Goal: Task Accomplishment & Management: Manage account settings

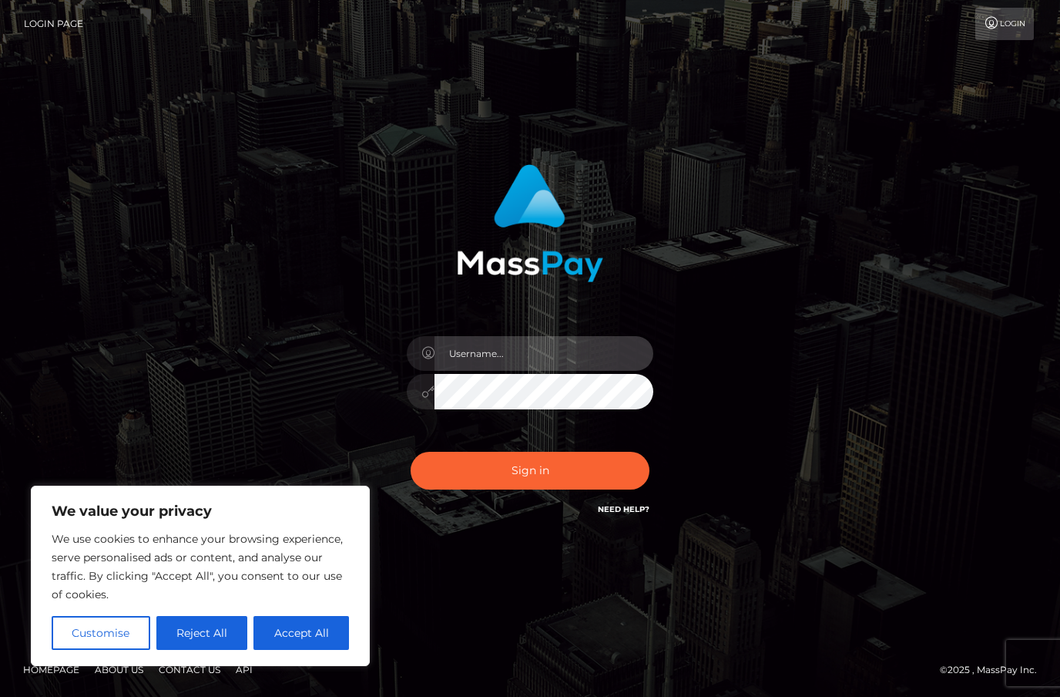
click at [554, 371] on input "text" at bounding box center [544, 353] width 219 height 35
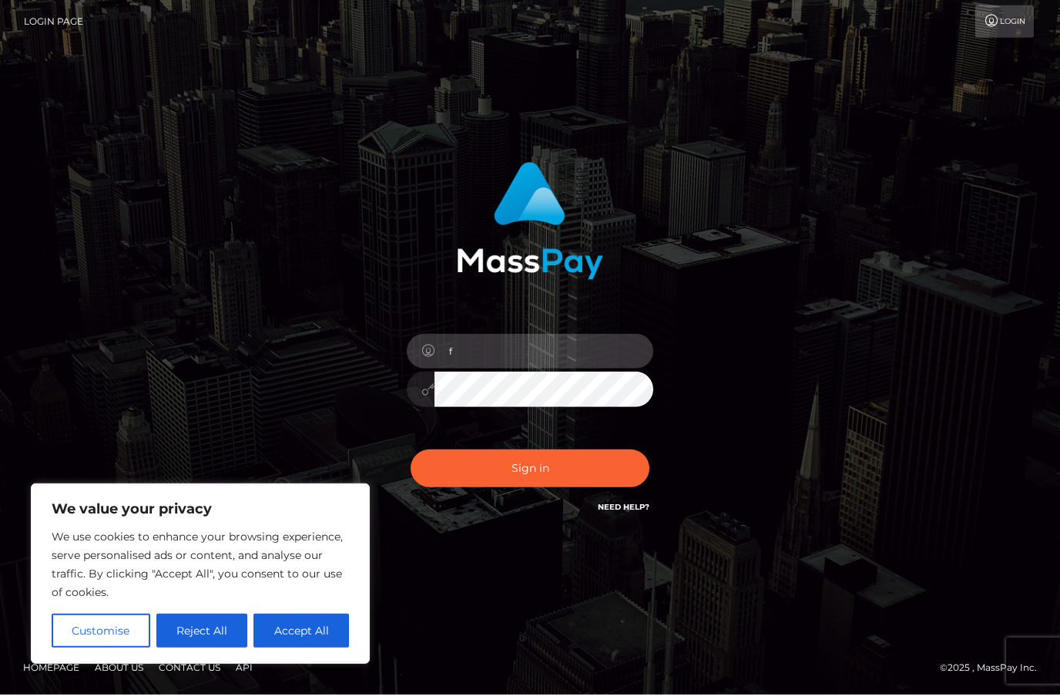
scroll to position [58, 0]
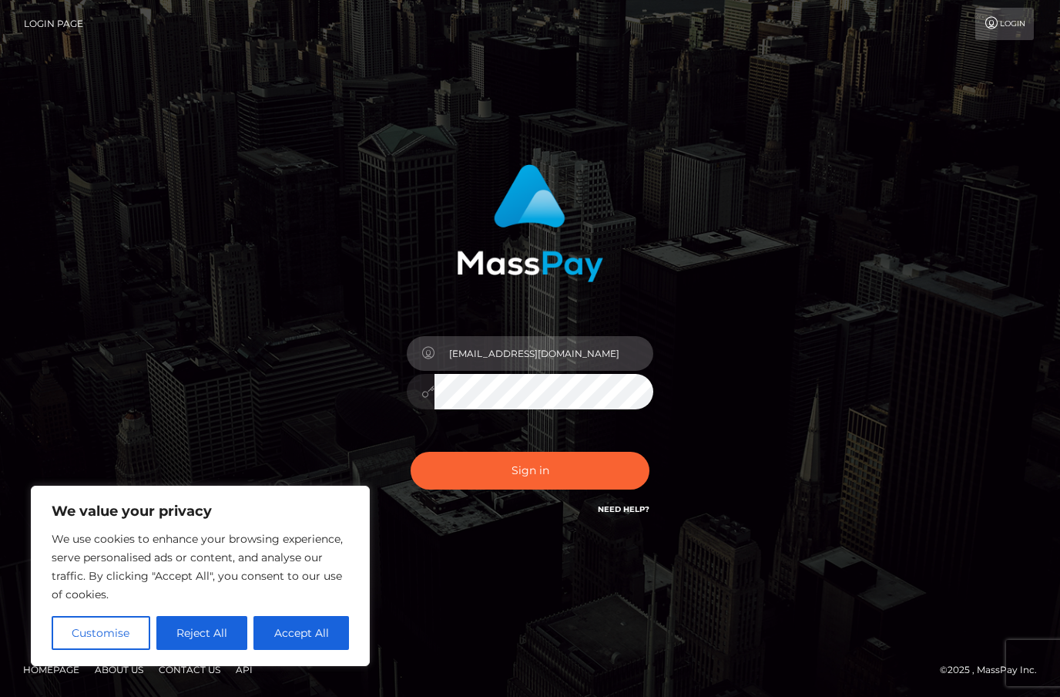
type input "[EMAIL_ADDRESS][DOMAIN_NAME]"
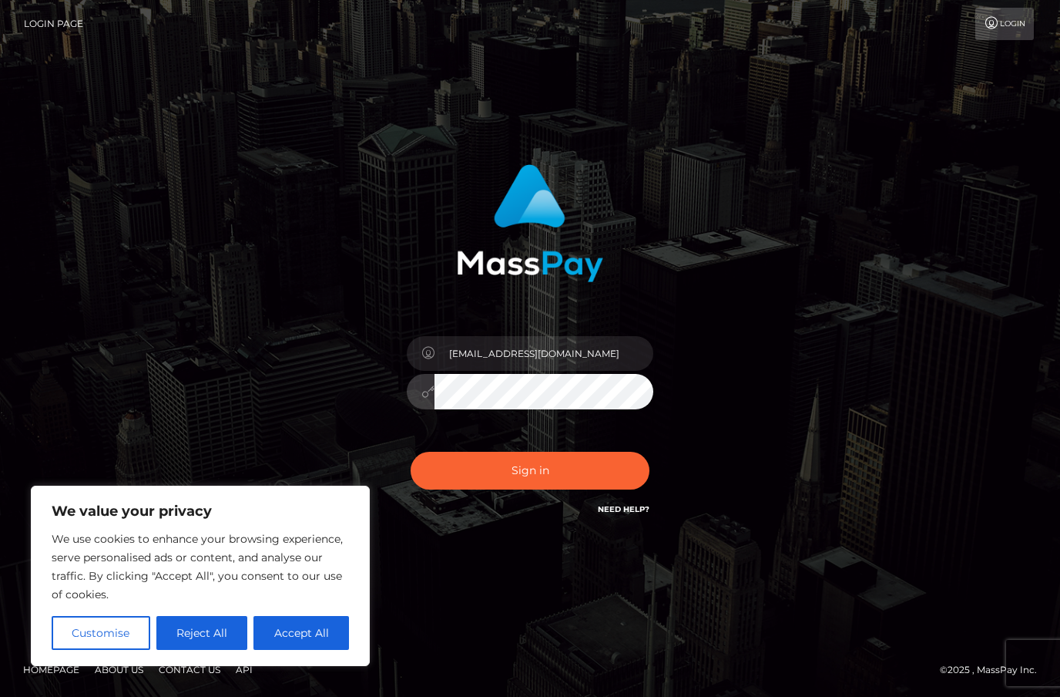
scroll to position [56, 0]
click at [514, 452] on button "Sign in" at bounding box center [530, 471] width 239 height 38
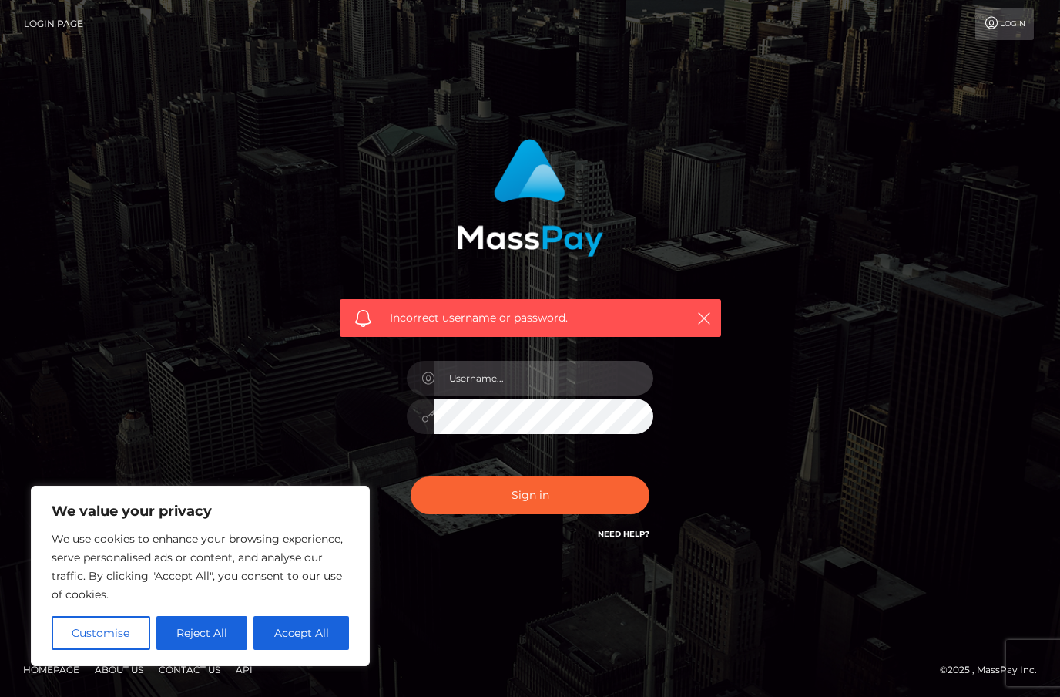
click at [583, 395] on input "text" at bounding box center [544, 378] width 219 height 35
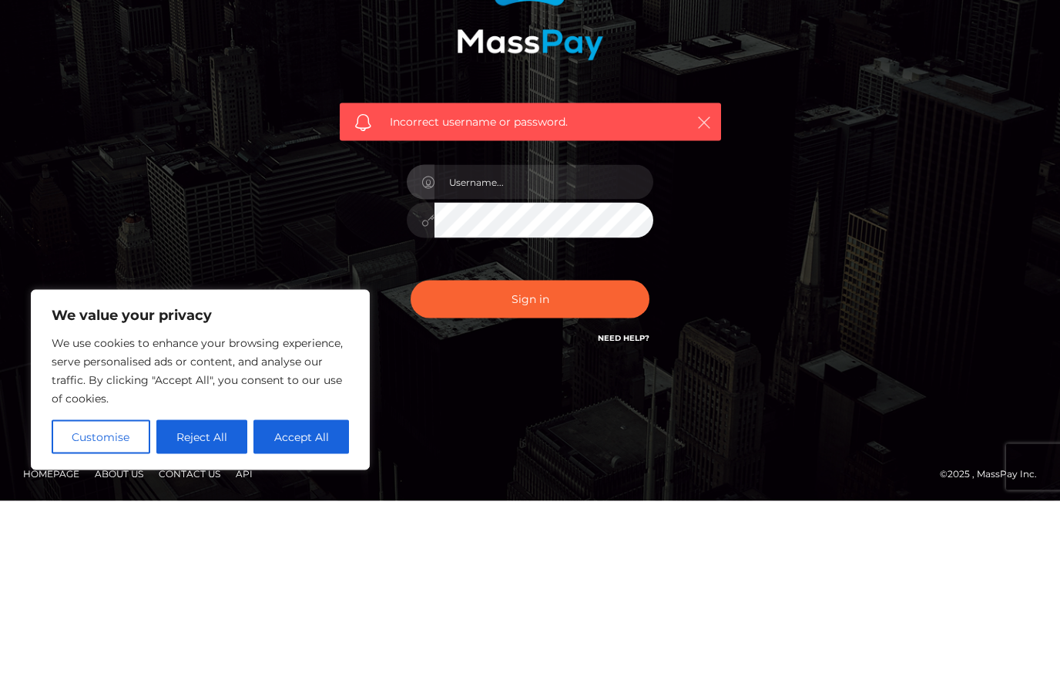
click at [710, 311] on icon "button" at bounding box center [704, 318] width 15 height 15
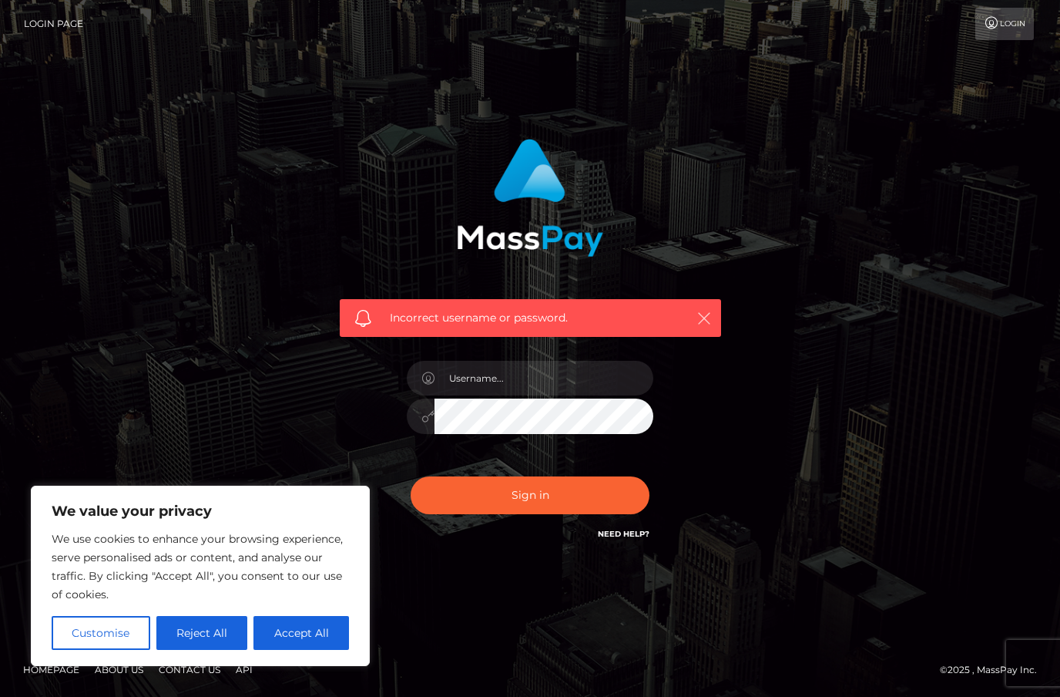
click at [708, 311] on icon "button" at bounding box center [704, 318] width 15 height 15
click at [697, 311] on icon "button" at bounding box center [704, 318] width 15 height 15
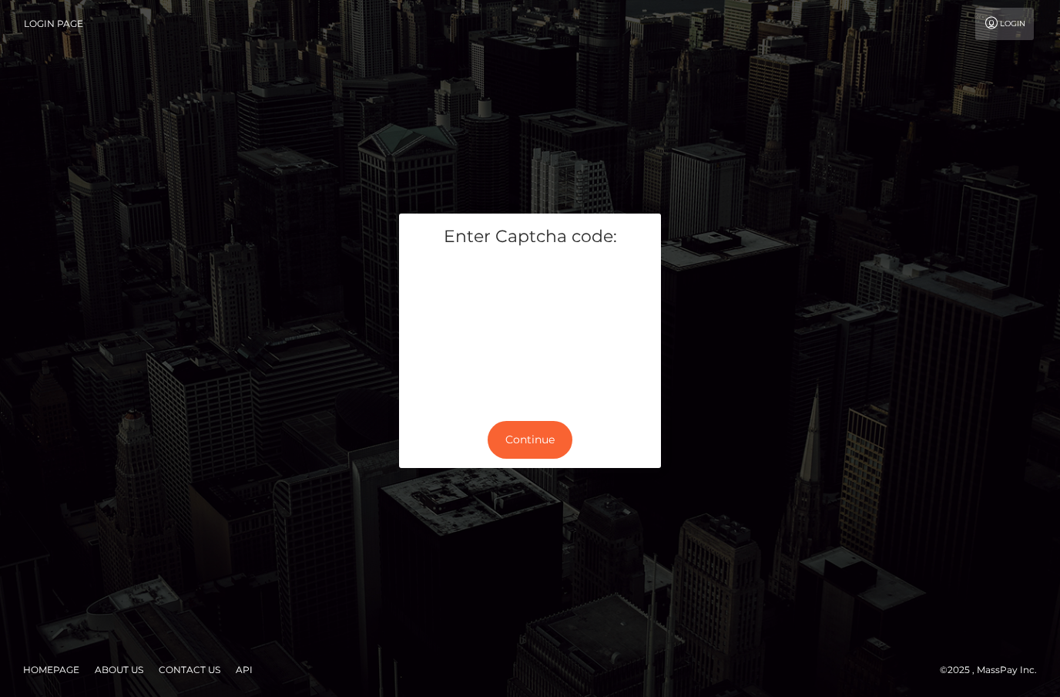
scroll to position [56, 0]
click at [520, 421] on button "Continue" at bounding box center [530, 440] width 85 height 38
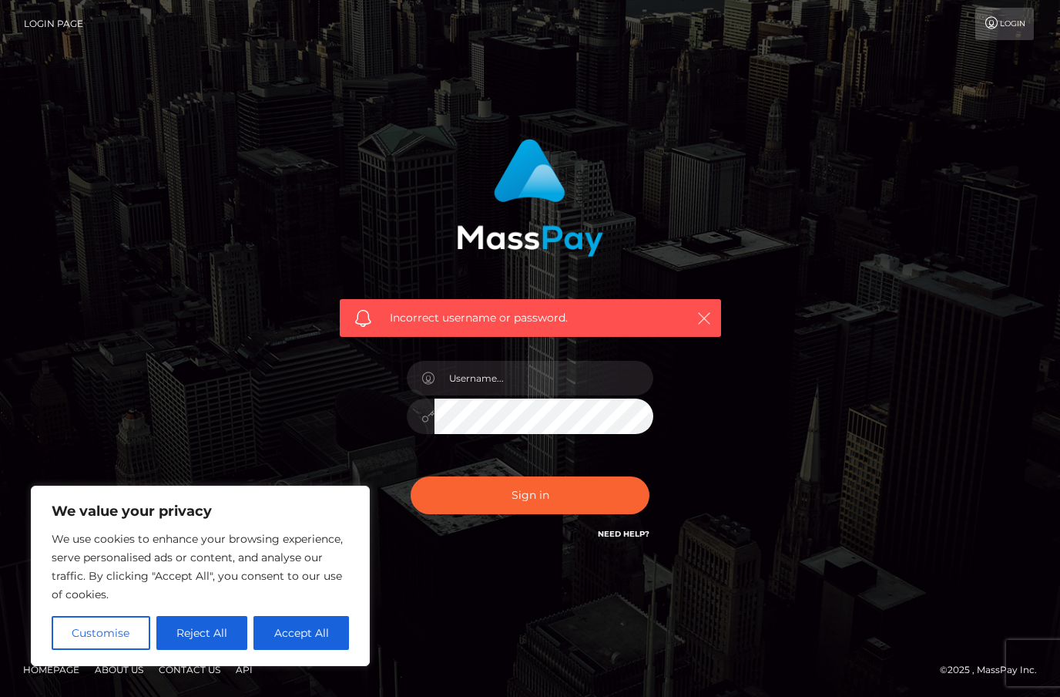
click at [704, 326] on icon "button" at bounding box center [704, 318] width 15 height 15
click at [315, 640] on button "Accept All" at bounding box center [302, 633] width 96 height 34
checkbox input "true"
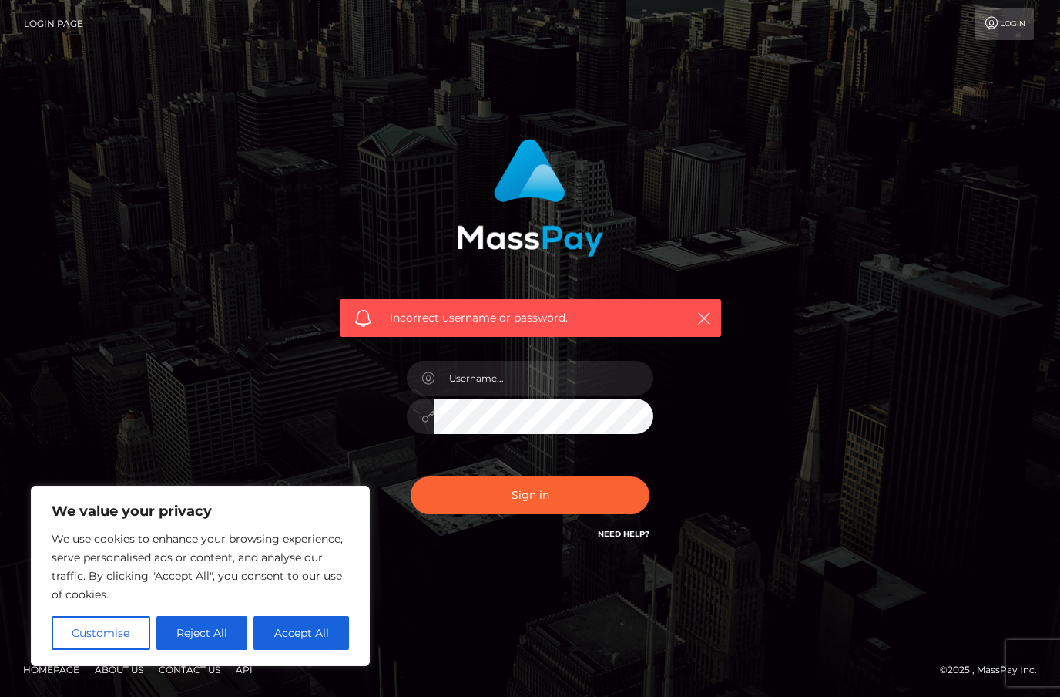
checkbox input "true"
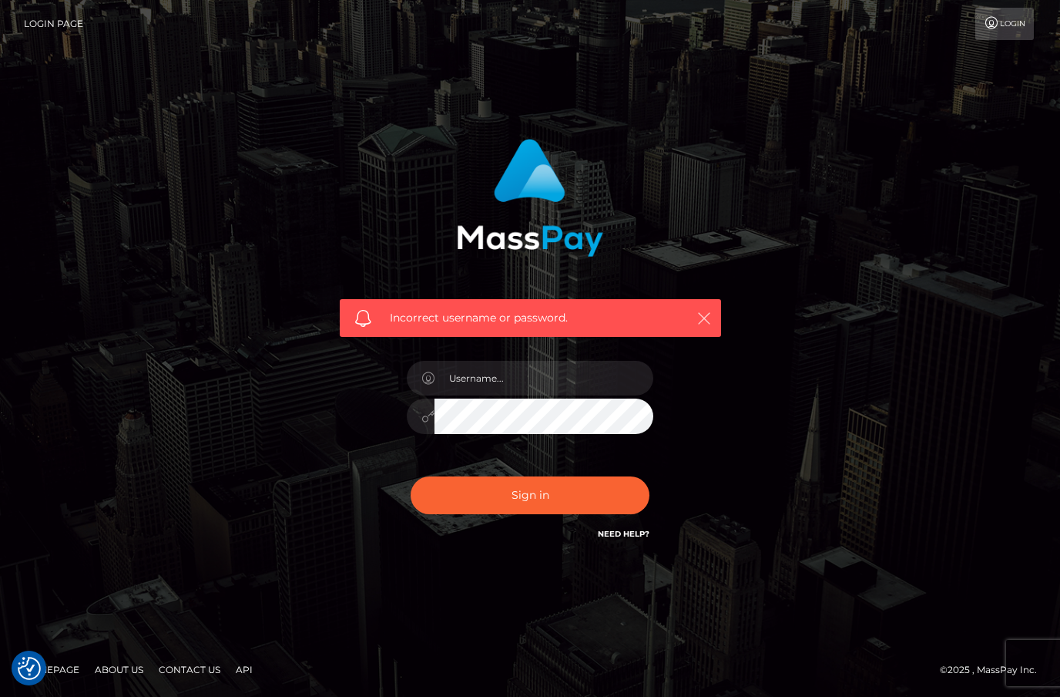
click at [708, 326] on icon "button" at bounding box center [704, 318] width 15 height 15
click at [506, 395] on input "text" at bounding box center [544, 378] width 219 height 35
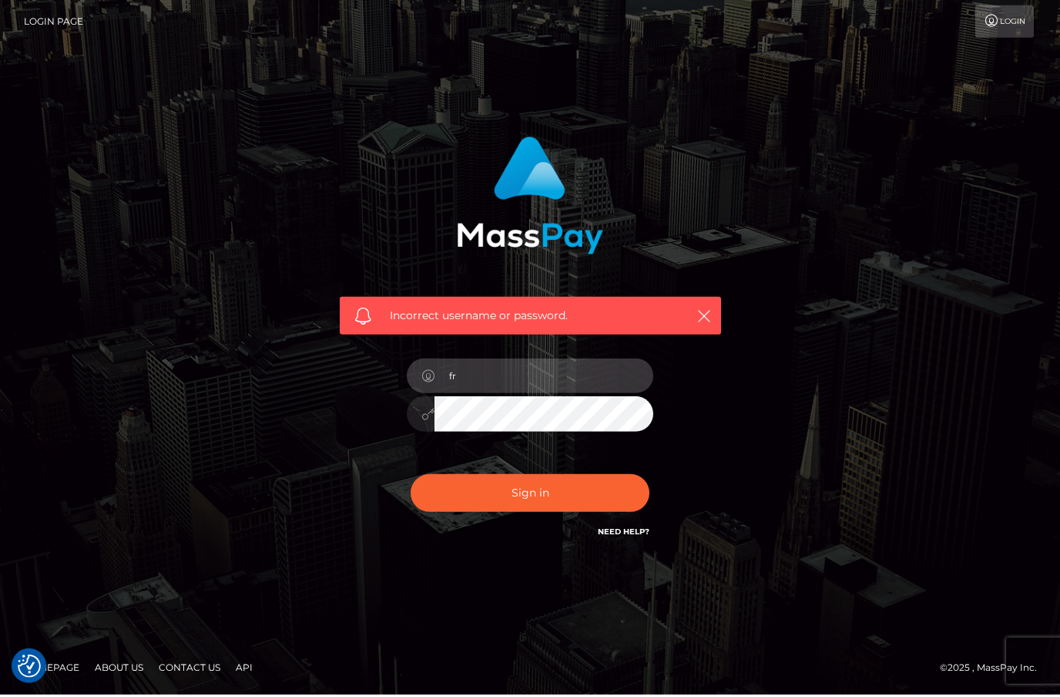
scroll to position [58, 0]
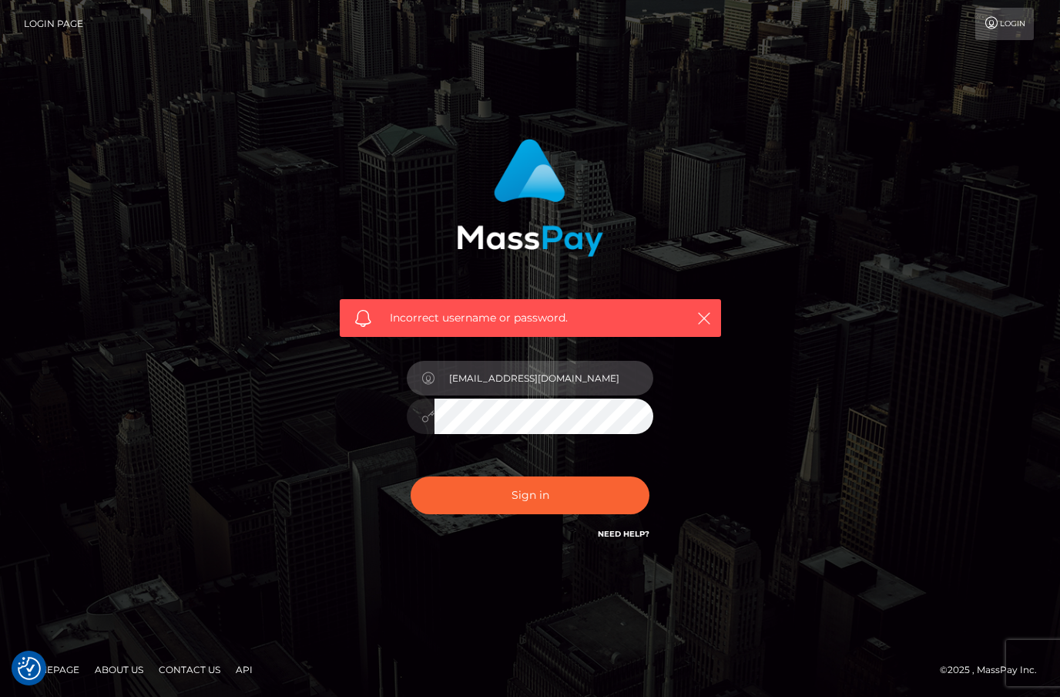
type input "[EMAIL_ADDRESS][DOMAIN_NAME]"
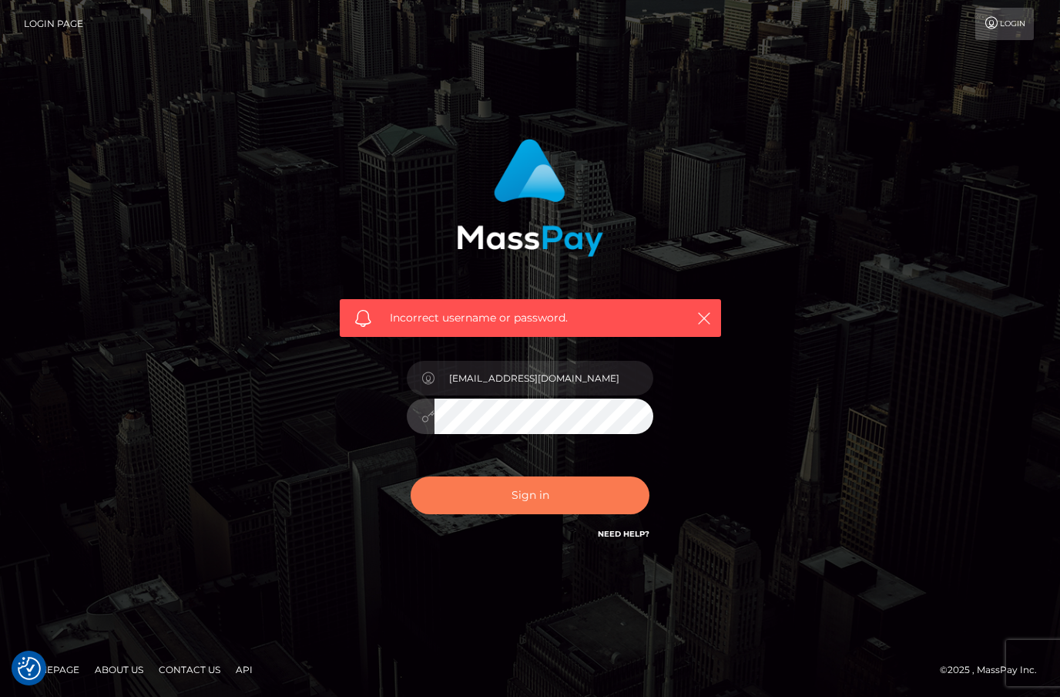
click at [524, 476] on button "Sign in" at bounding box center [530, 495] width 239 height 38
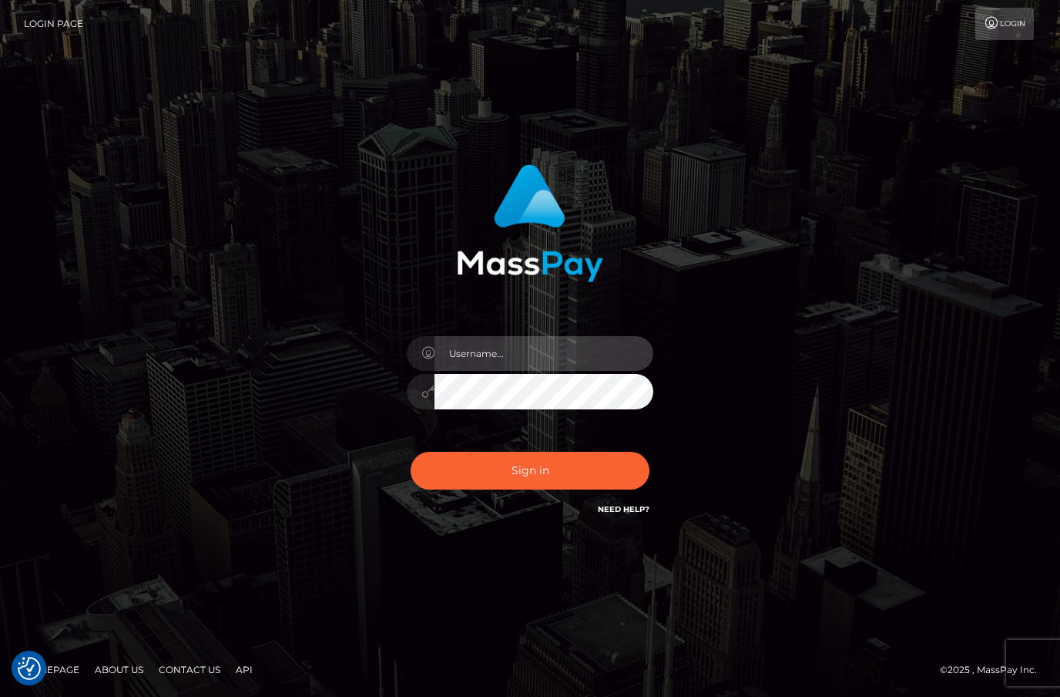
click at [542, 371] on input "text" at bounding box center [544, 353] width 219 height 35
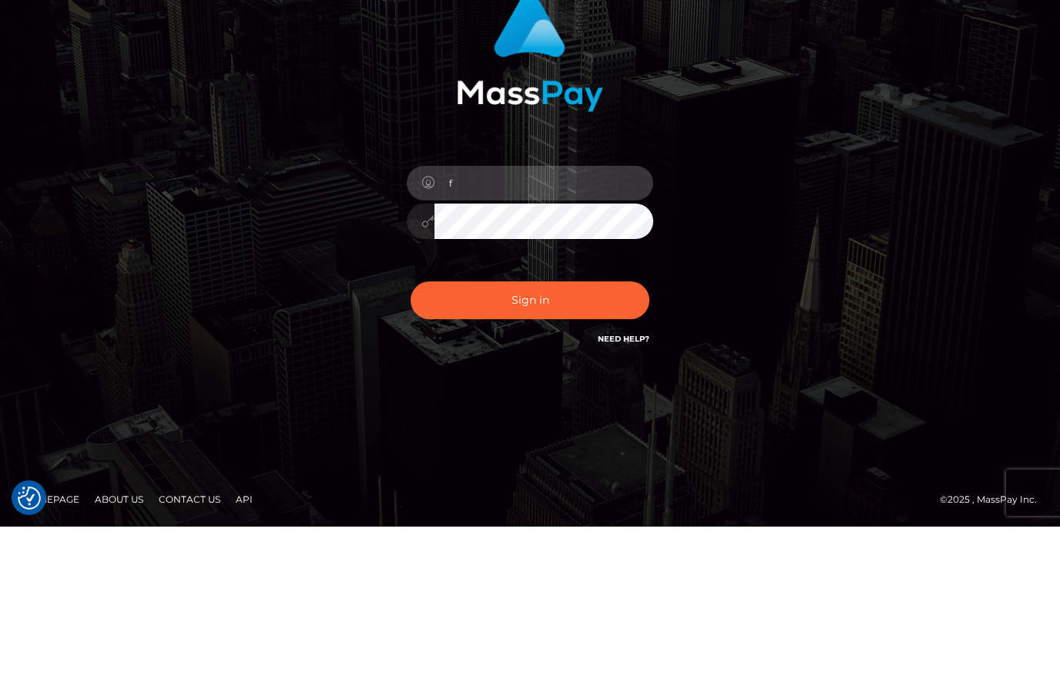
scroll to position [56, 0]
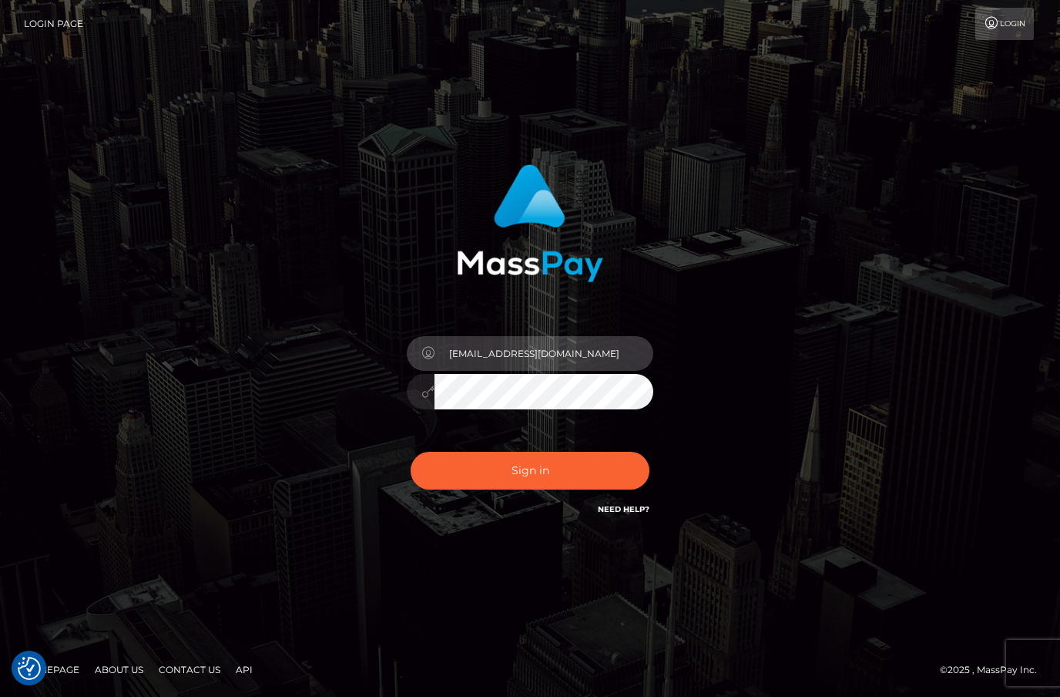
type input "[EMAIL_ADDRESS][DOMAIN_NAME]"
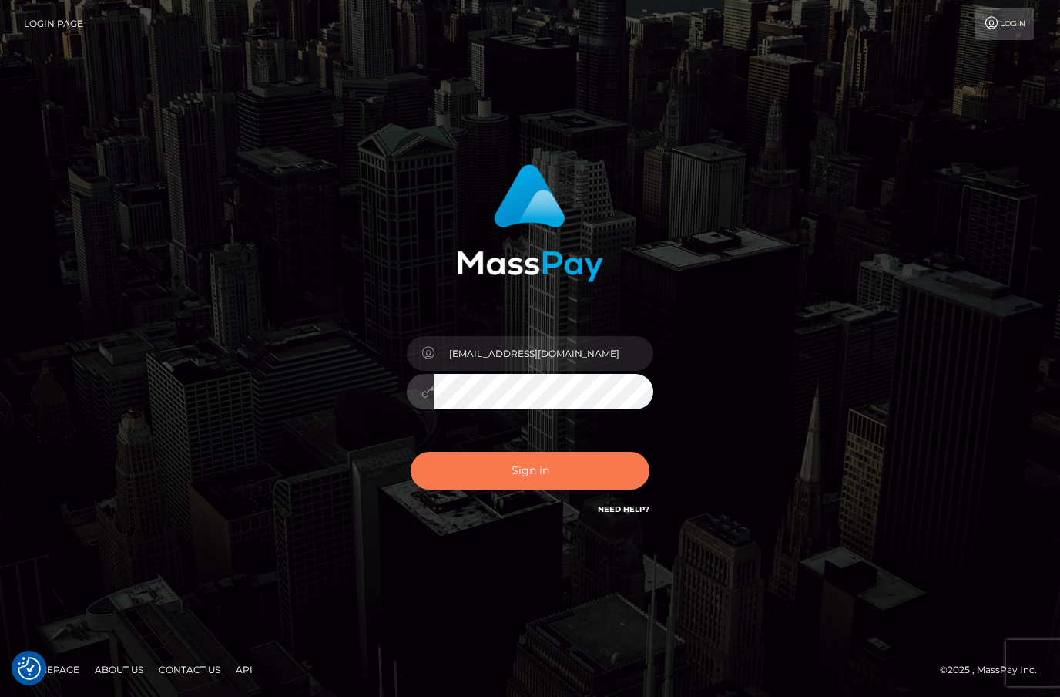
click at [524, 452] on button "Sign in" at bounding box center [530, 471] width 239 height 38
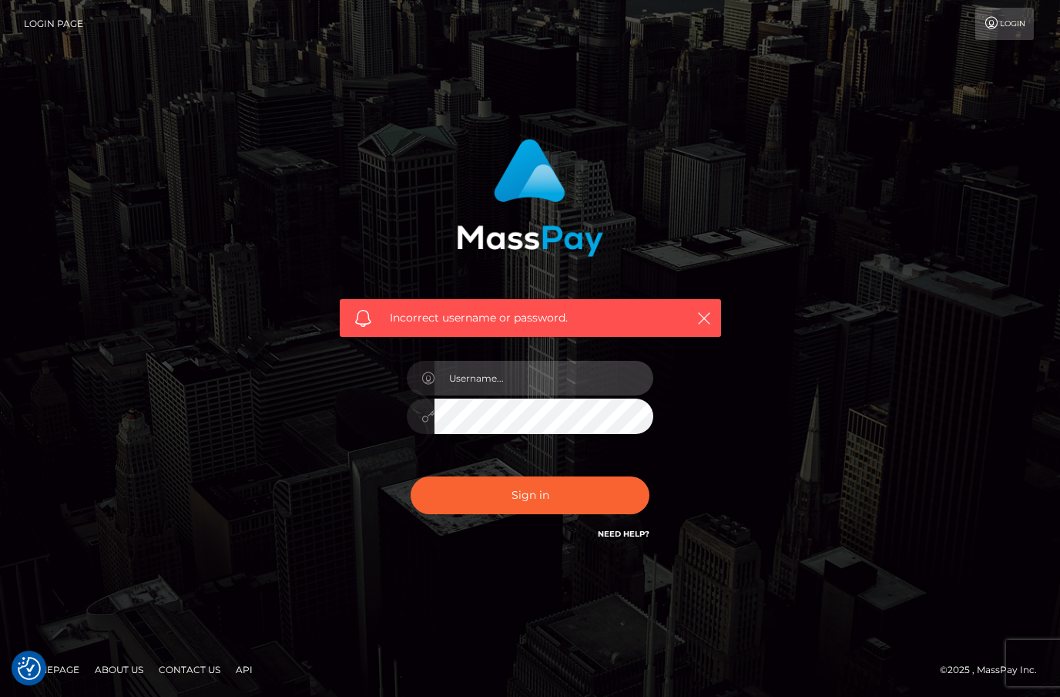
click at [575, 395] on input "text" at bounding box center [544, 378] width 219 height 35
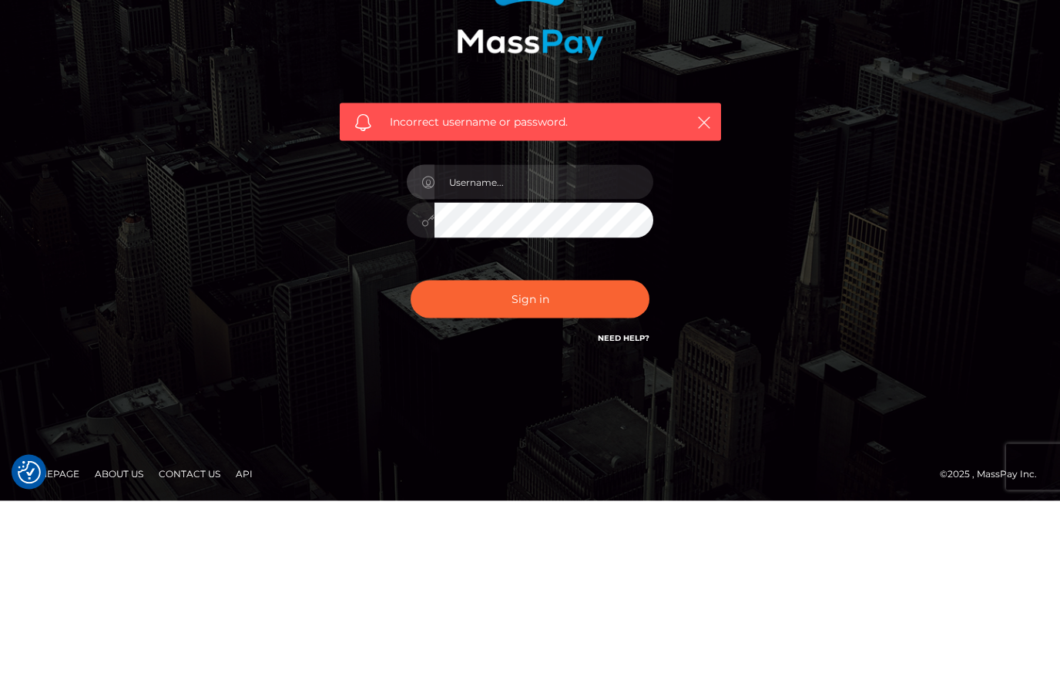
scroll to position [56, 0]
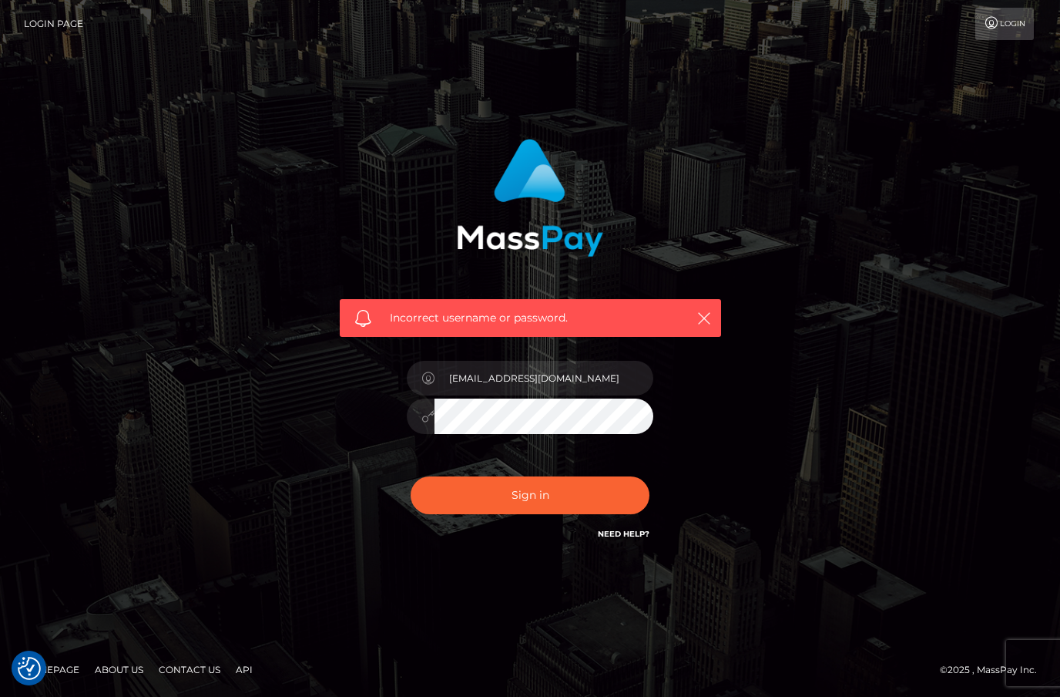
type input "[EMAIL_ADDRESS][DOMAIN_NAME]"
click at [425, 410] on icon at bounding box center [428, 416] width 13 height 12
click at [423, 410] on icon at bounding box center [428, 416] width 13 height 12
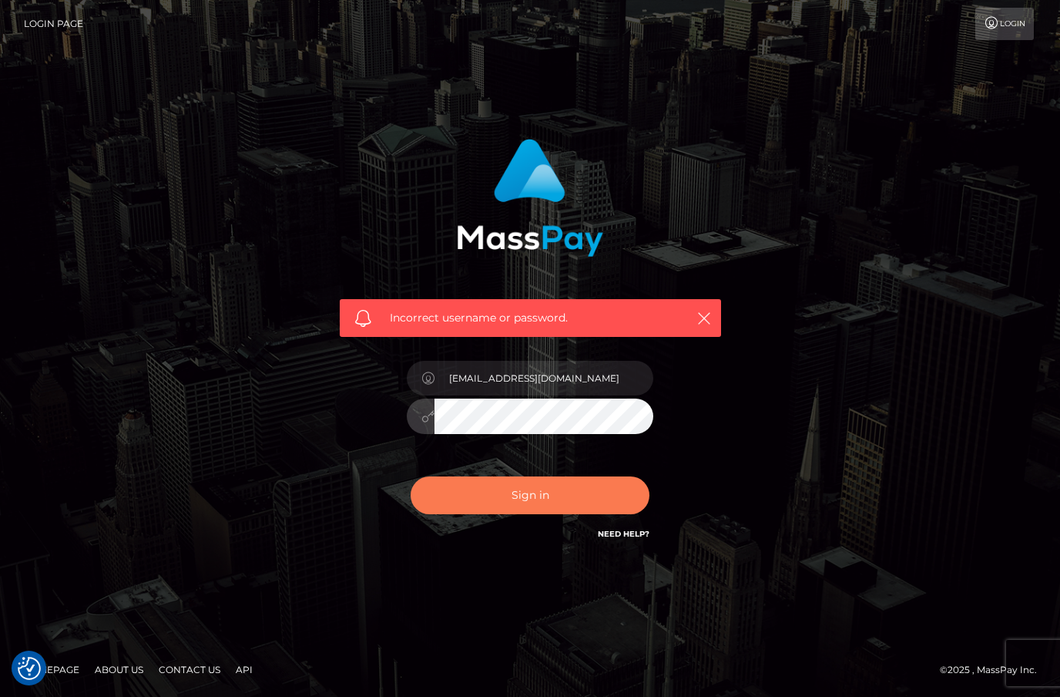
click at [561, 476] on button "Sign in" at bounding box center [530, 495] width 239 height 38
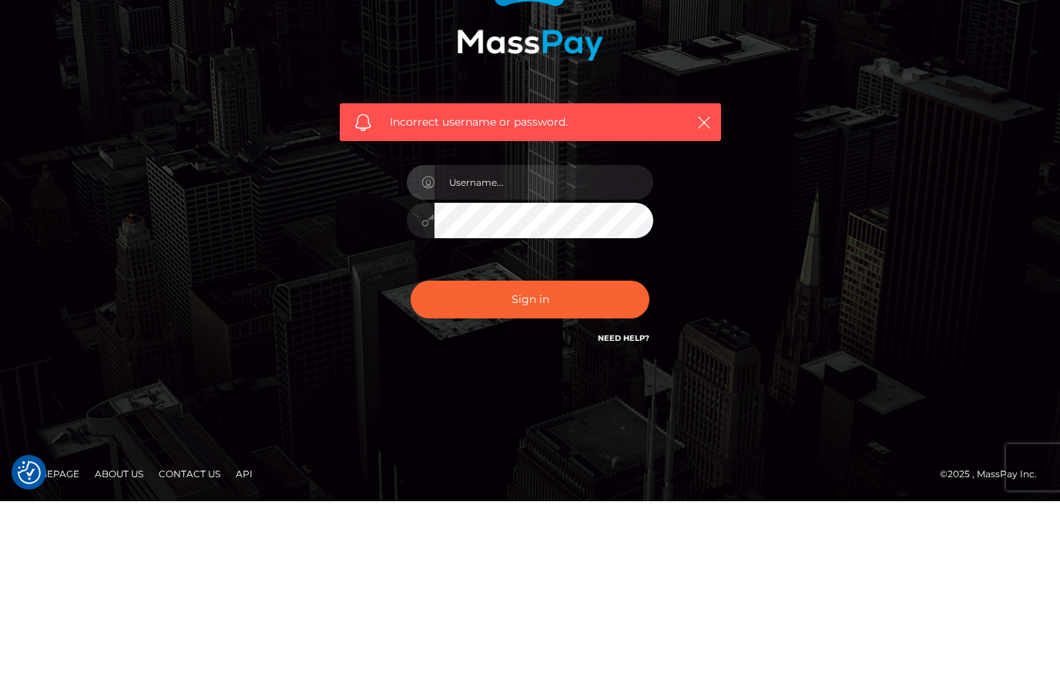
scroll to position [56, 0]
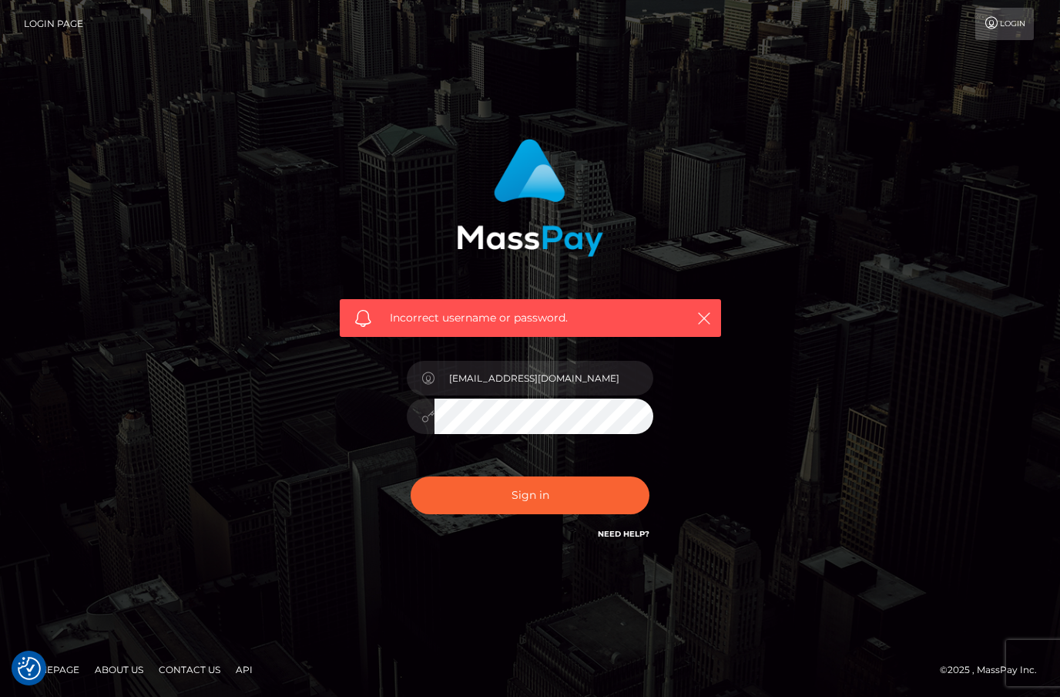
type input "[EMAIL_ADDRESS][DOMAIN_NAME]"
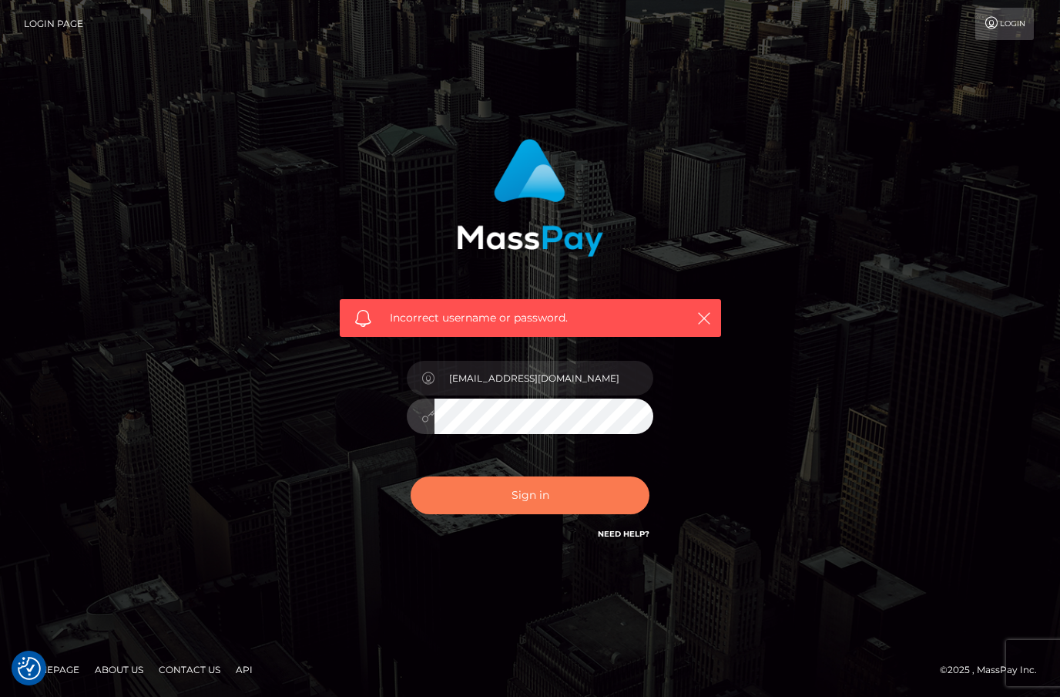
click at [560, 476] on button "Sign in" at bounding box center [530, 495] width 239 height 38
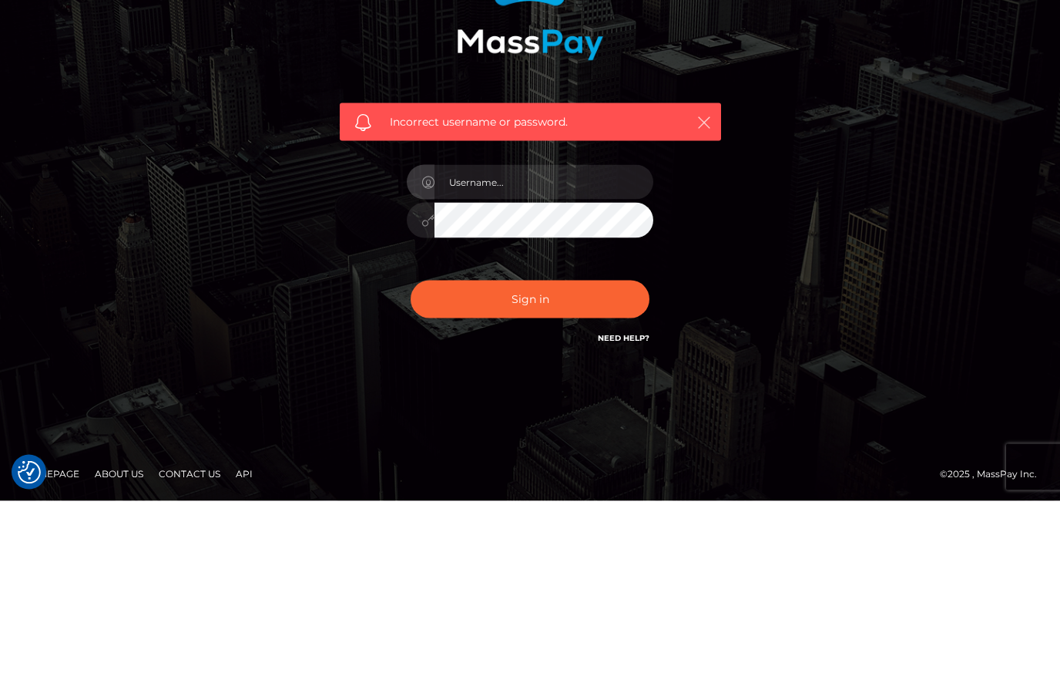
click at [704, 311] on icon "button" at bounding box center [704, 318] width 15 height 15
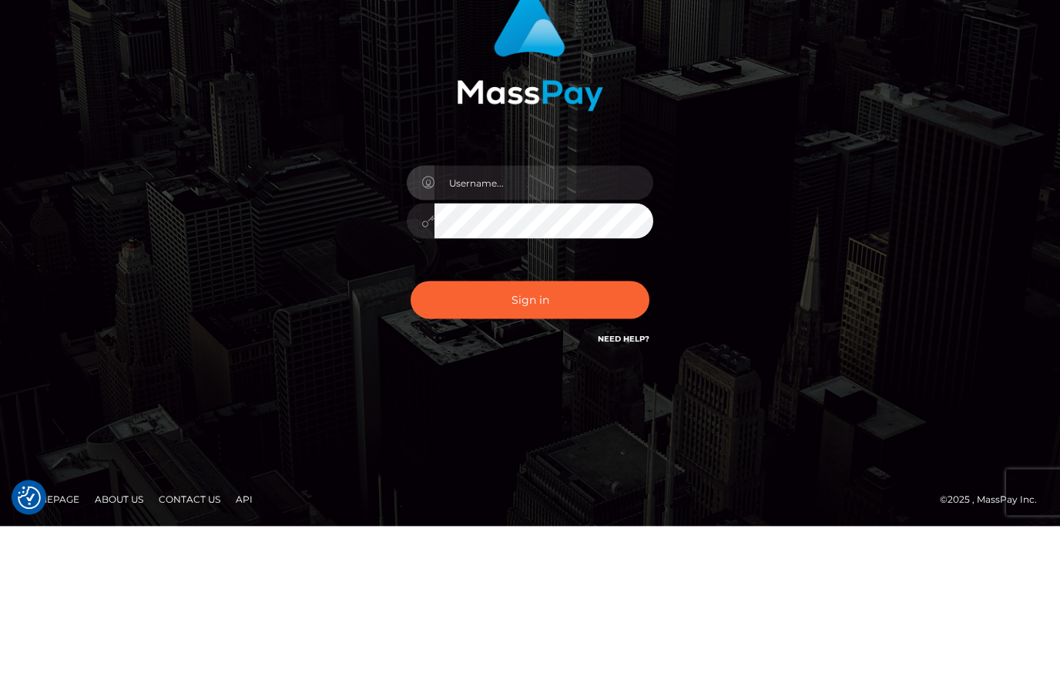
scroll to position [56, 0]
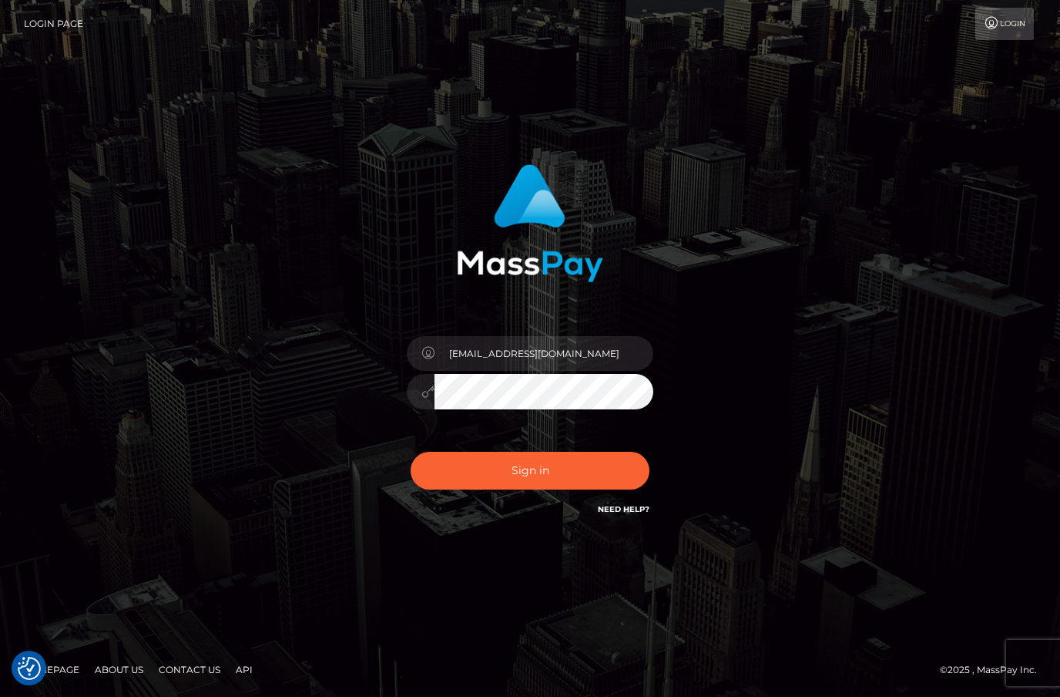
type input "[EMAIL_ADDRESS][DOMAIN_NAME]"
click at [28, 671] on img "Consent Preferences" at bounding box center [29, 668] width 23 height 23
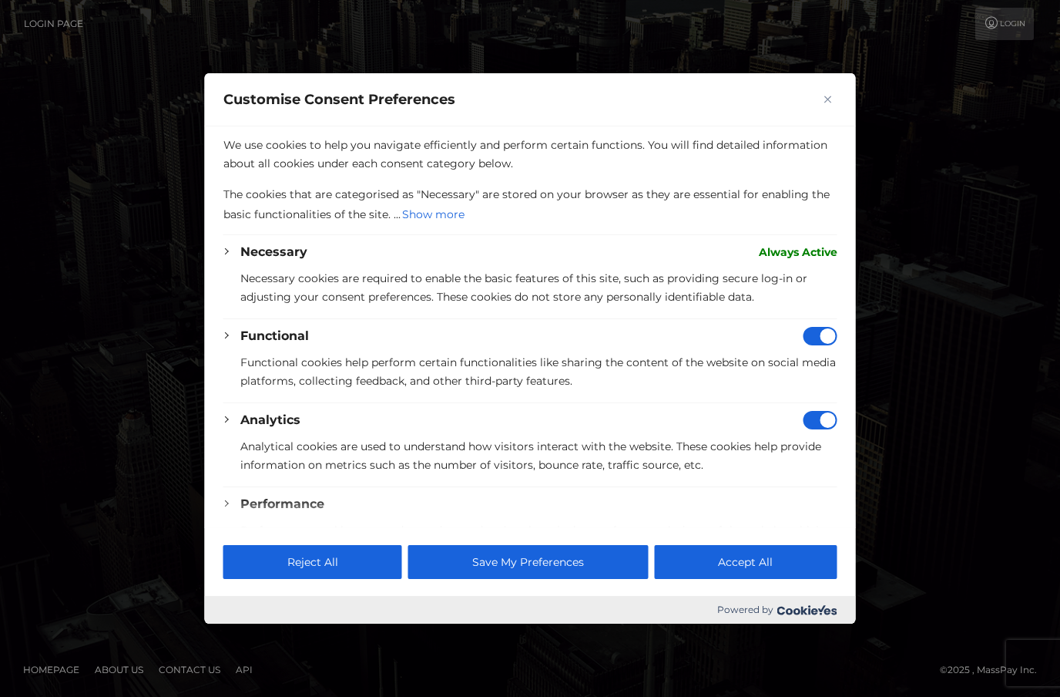
scroll to position [0, 0]
click at [156, 567] on div at bounding box center [530, 348] width 1060 height 697
click at [835, 90] on button "Close" at bounding box center [828, 99] width 18 height 18
